Goal: Task Accomplishment & Management: Manage account settings

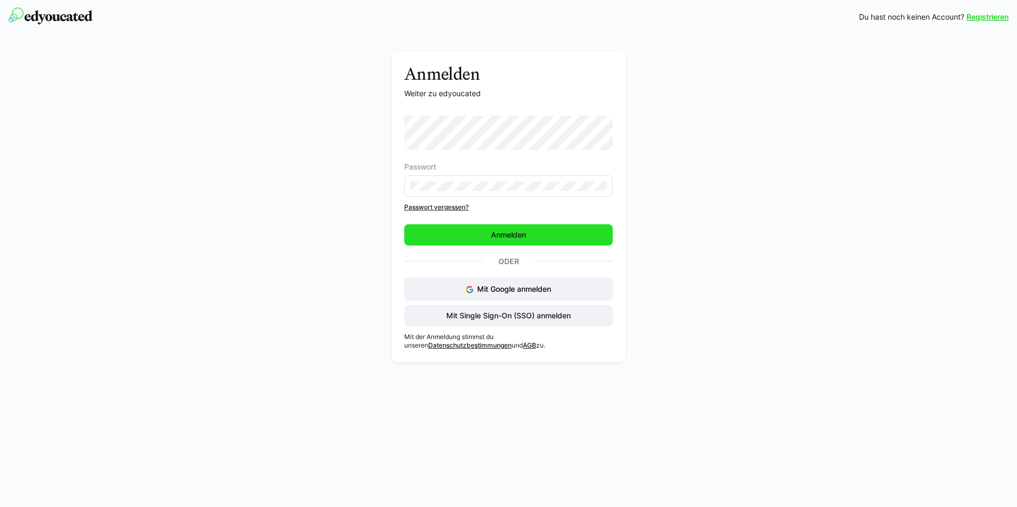
click at [453, 233] on span "Anmelden" at bounding box center [508, 234] width 208 height 21
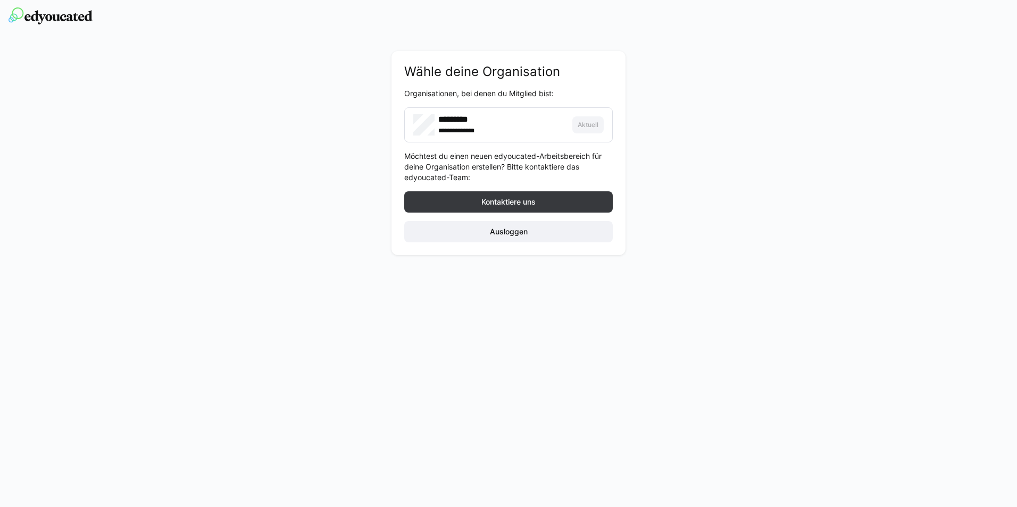
click at [521, 133] on div "**********" at bounding box center [501, 130] width 127 height 11
click at [517, 235] on span "Ausloggen" at bounding box center [508, 231] width 41 height 11
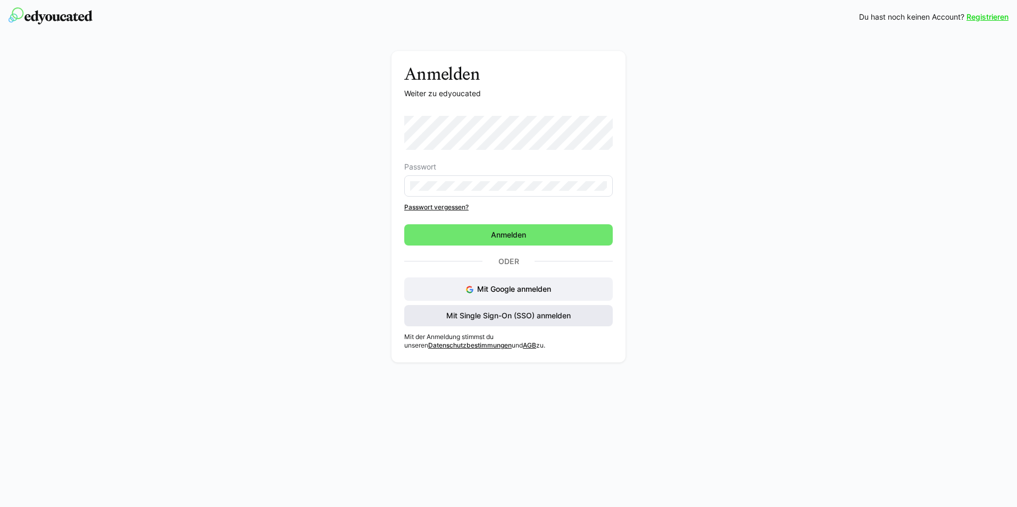
click at [510, 318] on span "Mit Single Sign-On (SSO) anmelden" at bounding box center [508, 315] width 128 height 11
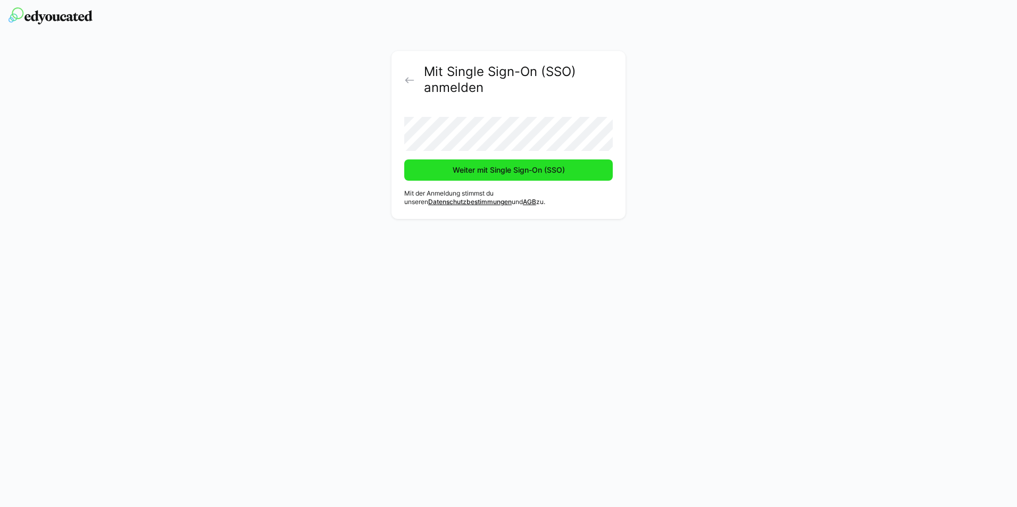
click at [488, 173] on span "Weiter mit Single Sign-On (SSO)" at bounding box center [508, 170] width 115 height 11
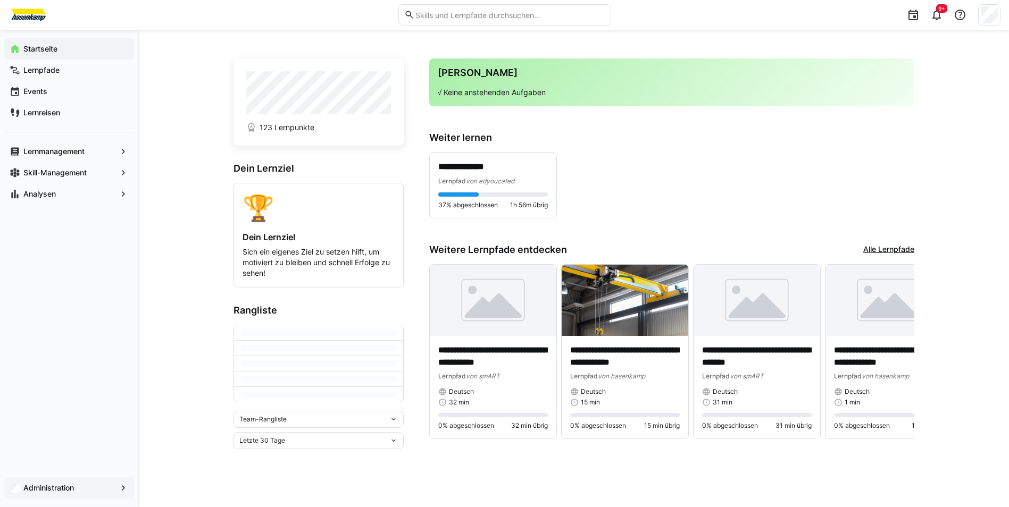
click at [98, 484] on span "Administration" at bounding box center [69, 488] width 95 height 11
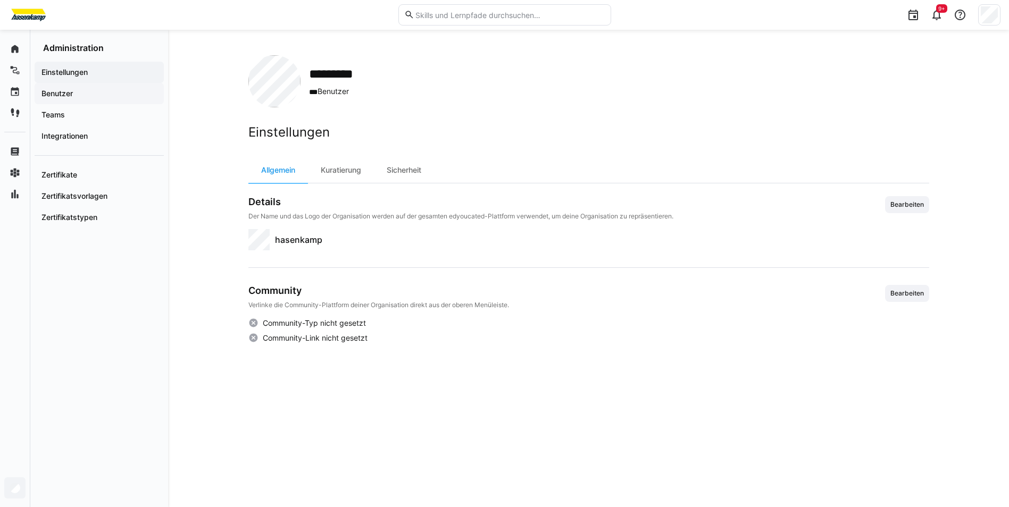
click at [103, 95] on span "Benutzer" at bounding box center [99, 93] width 119 height 11
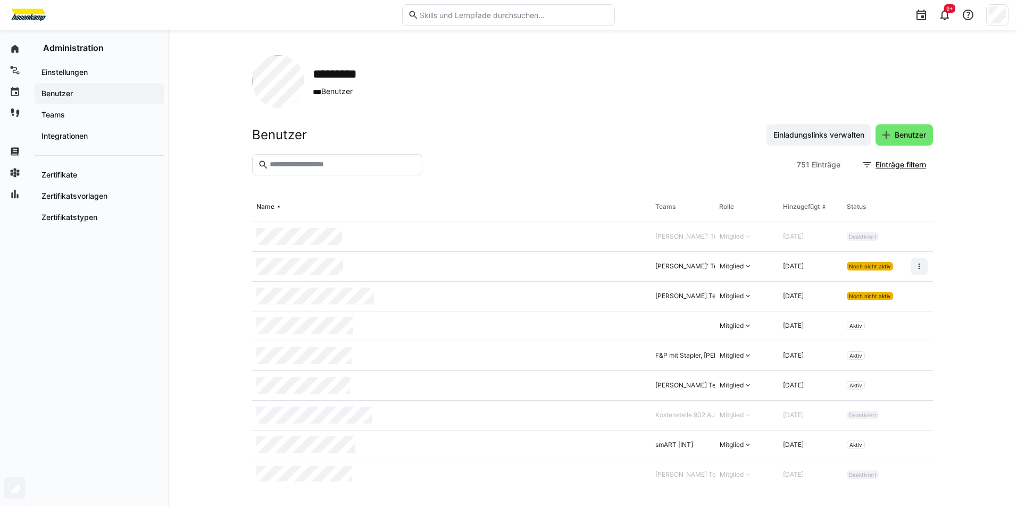
click at [341, 163] on input "text" at bounding box center [342, 165] width 148 height 10
click at [337, 162] on input "text" at bounding box center [342, 165] width 148 height 10
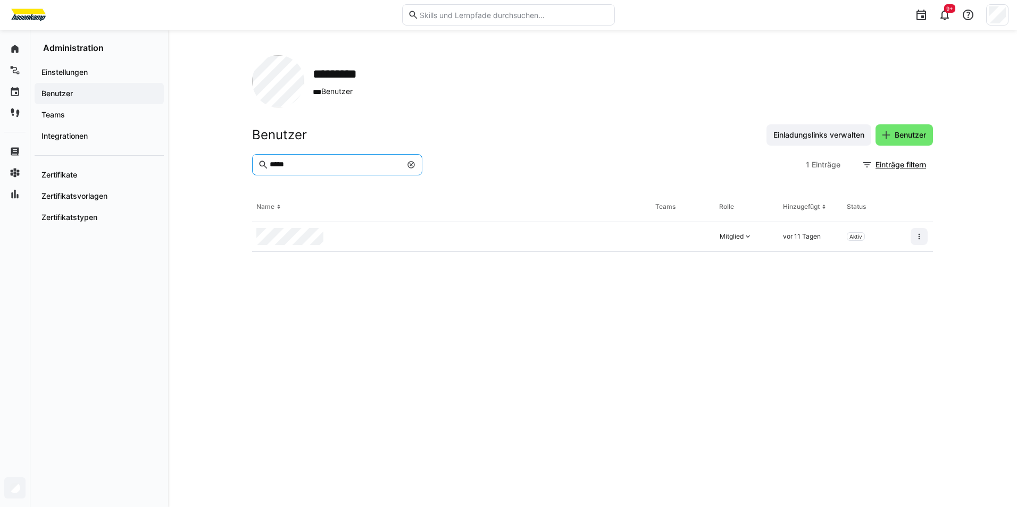
type input "*****"
click at [398, 230] on div at bounding box center [451, 237] width 399 height 30
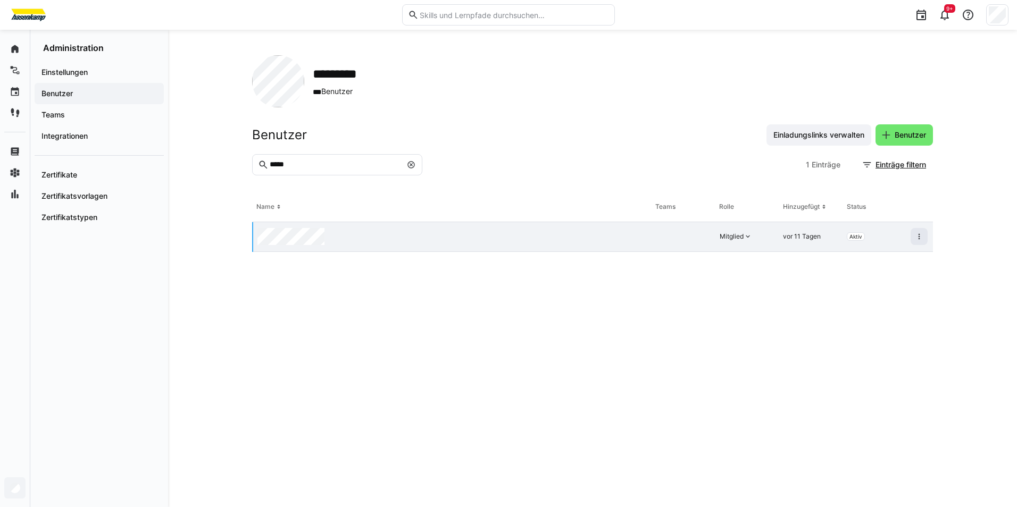
click at [398, 232] on div at bounding box center [452, 237] width 398 height 30
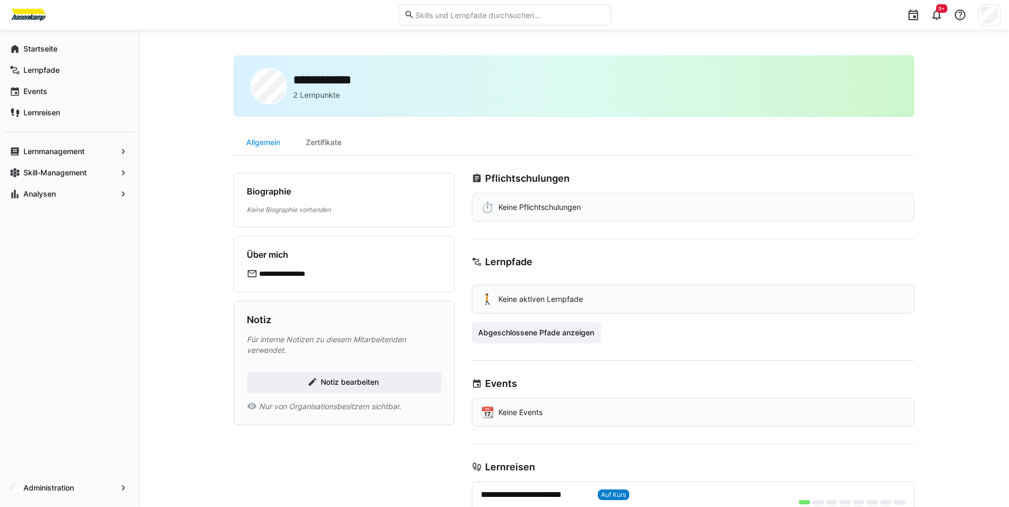
click at [327, 97] on p "2 Lernpunkte" at bounding box center [316, 95] width 47 height 11
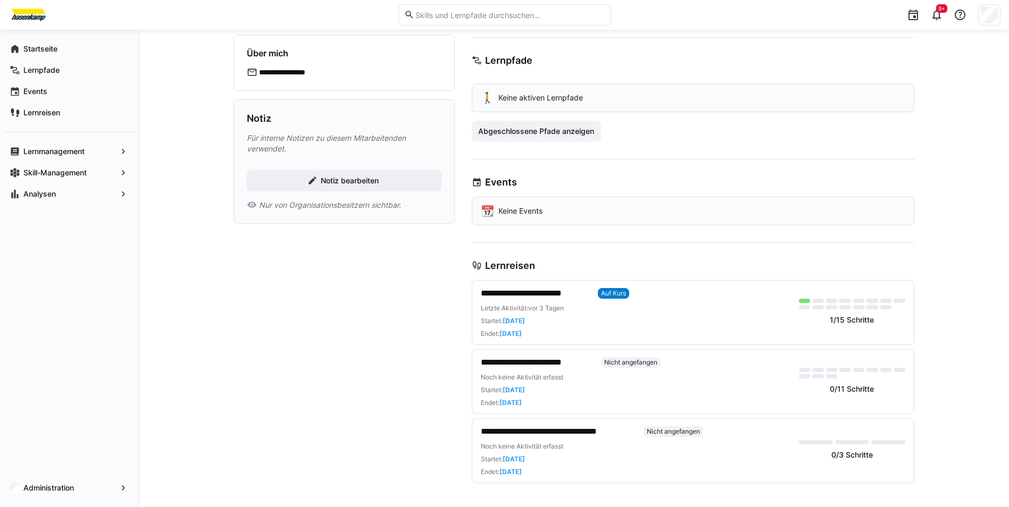
scroll to position [203, 0]
